Goal: Use online tool/utility

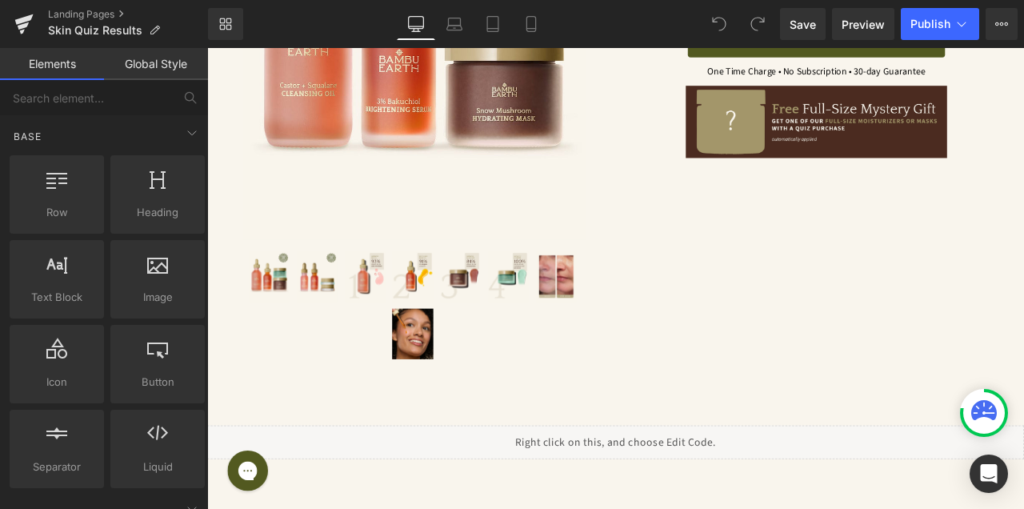
scroll to position [1803, 0]
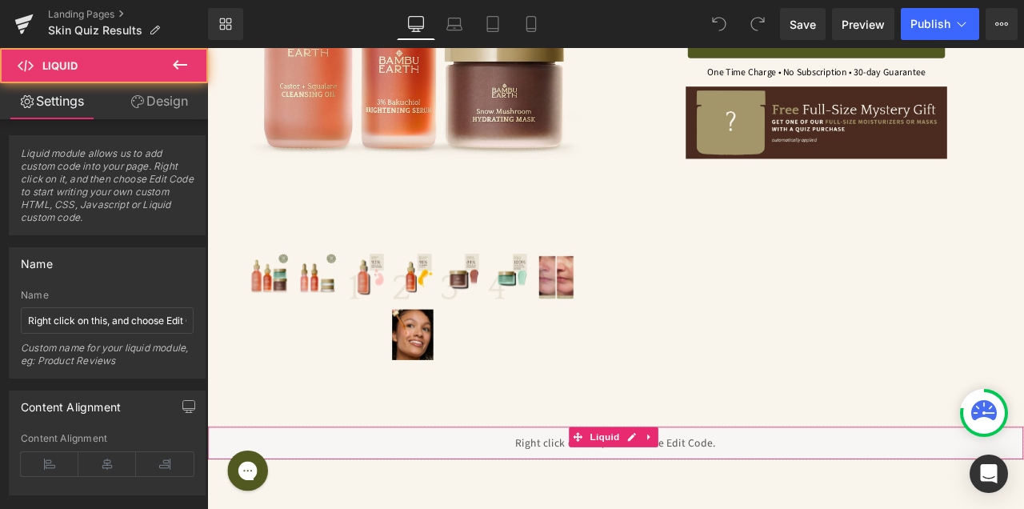
click at [720, 496] on div "Liquid" at bounding box center [691, 516] width 968 height 40
click at [708, 496] on div "Liquid" at bounding box center [691, 516] width 968 height 40
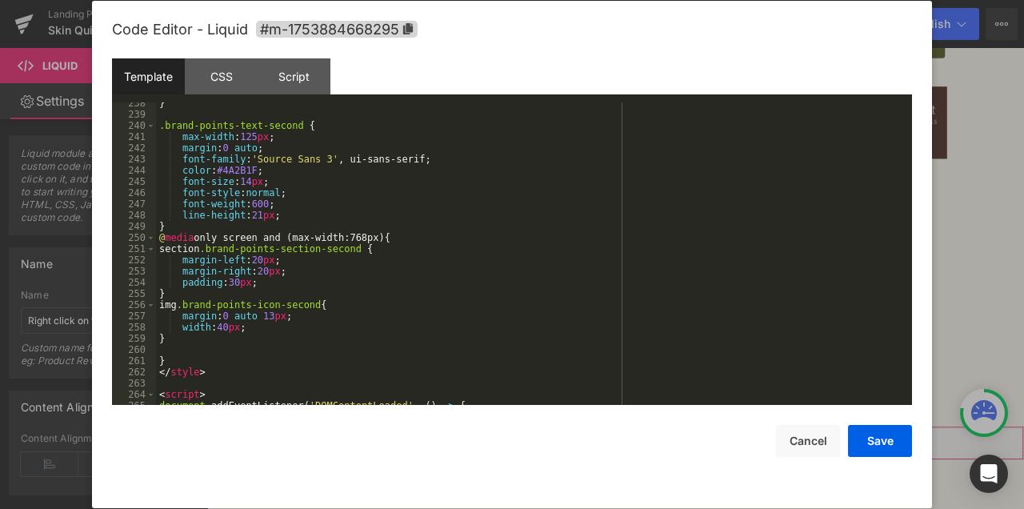
scroll to position [2840, 0]
click at [303, 82] on div "Script" at bounding box center [294, 76] width 73 height 36
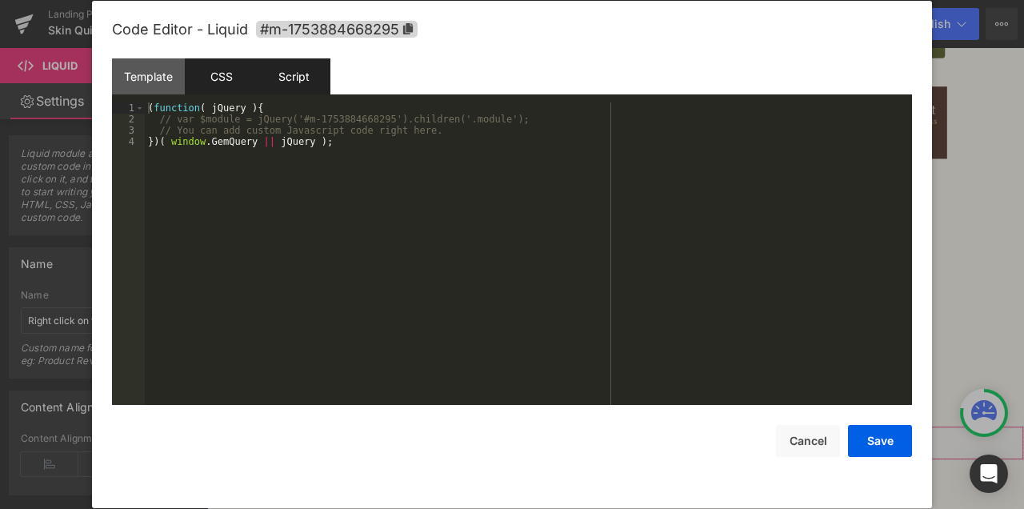
click at [230, 78] on div "CSS" at bounding box center [221, 76] width 73 height 36
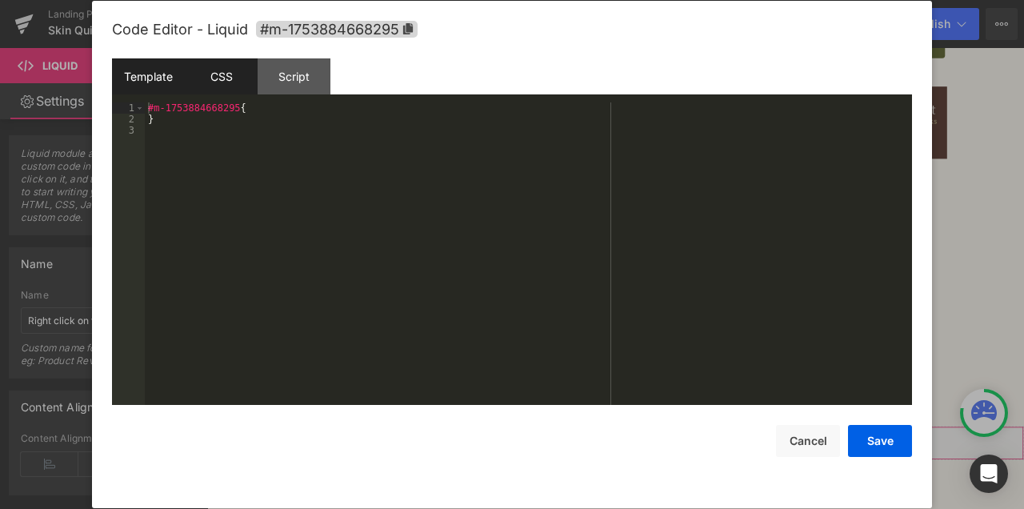
click at [151, 80] on div "Template" at bounding box center [148, 76] width 73 height 36
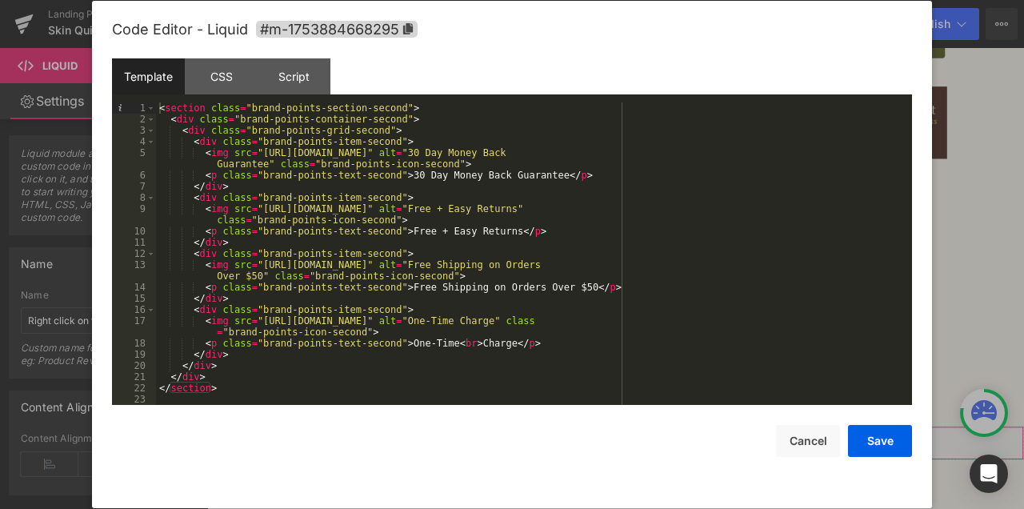
scroll to position [0, 0]
click at [450, 325] on div "< section class = "brand-points-section-second" > < div class = "brand-points-c…" at bounding box center [531, 264] width 750 height 325
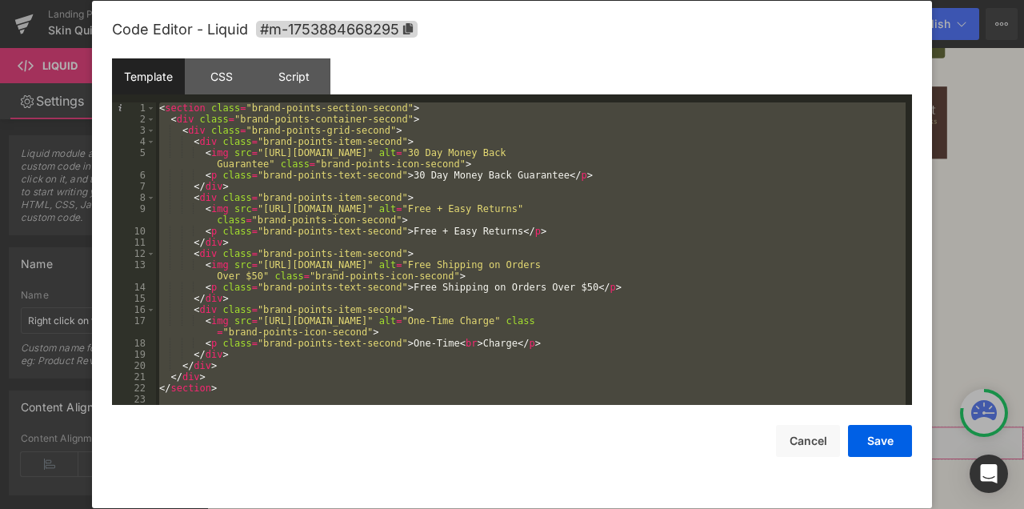
click at [565, 3] on div "Code Editor - Liquid #m-1753884668295" at bounding box center [512, 30] width 800 height 58
click at [989, 207] on div at bounding box center [512, 254] width 1024 height 509
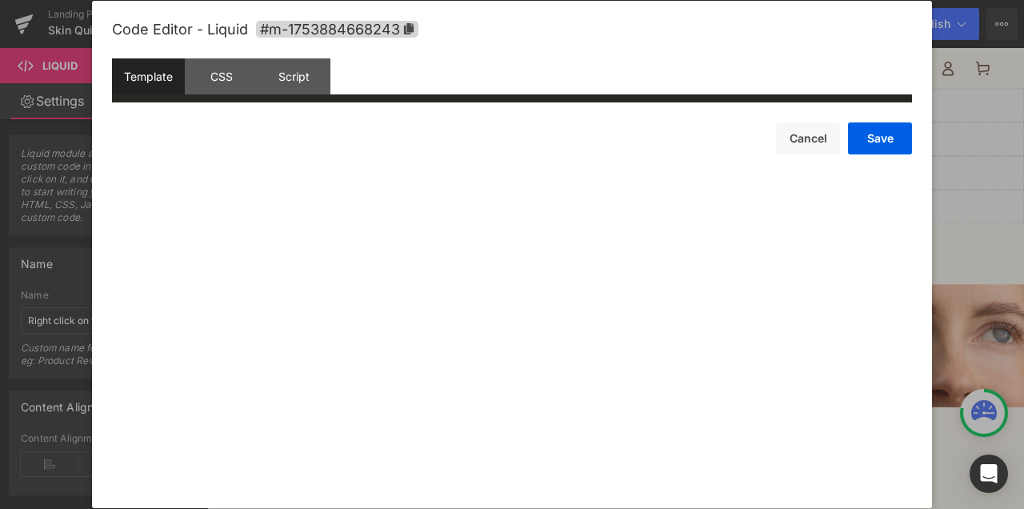
click at [713, 227] on div "Liquid" at bounding box center [691, 236] width 968 height 40
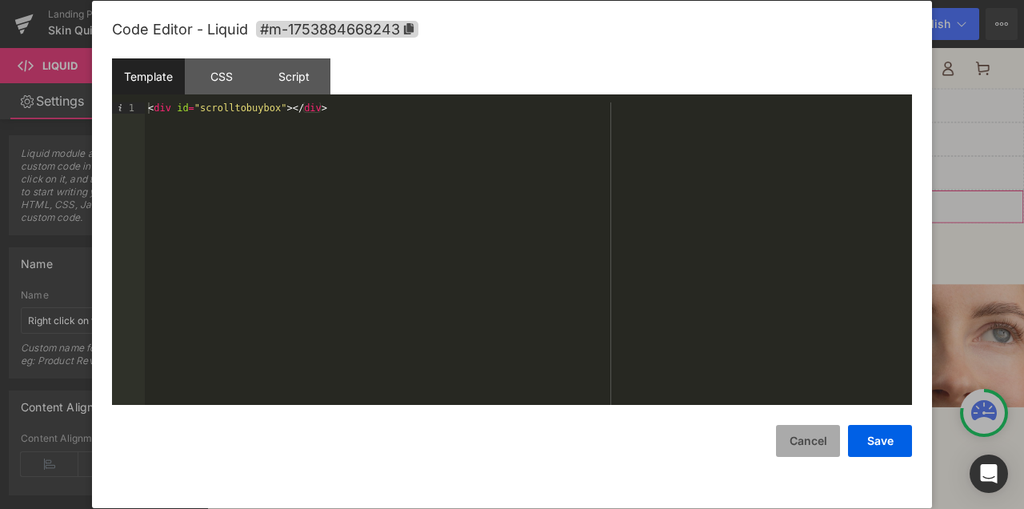
click at [814, 434] on button "Cancel" at bounding box center [808, 441] width 64 height 32
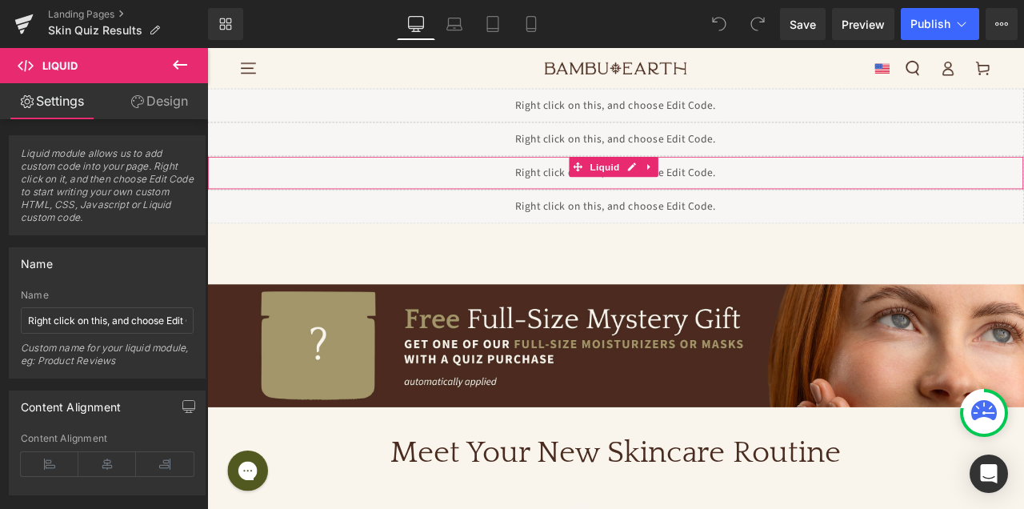
click at [710, 186] on div "Liquid" at bounding box center [691, 196] width 968 height 40
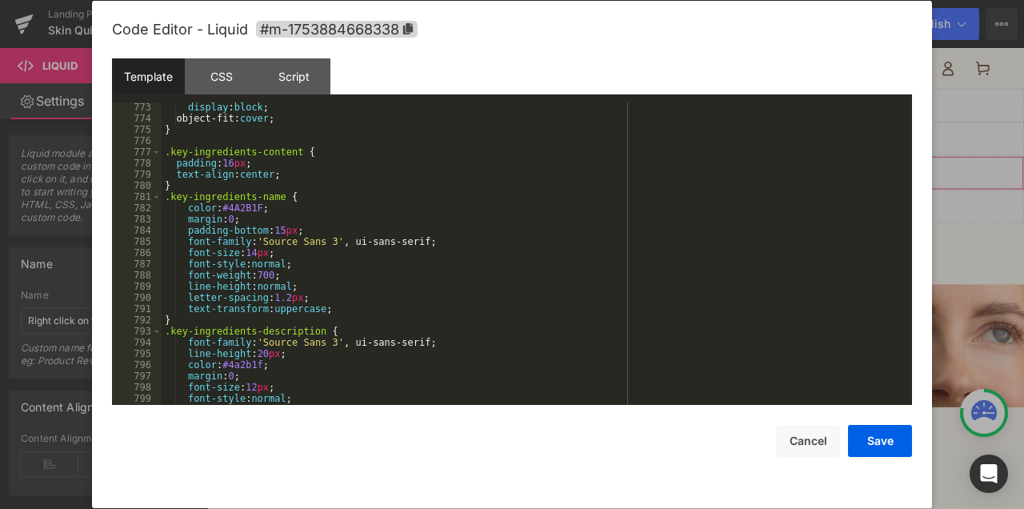
scroll to position [9391, 0]
click at [343, 223] on div "display : block ; object-fit: cover ; } .key-ingredients-content { padding : 16…" at bounding box center [534, 264] width 744 height 325
